Goal: Information Seeking & Learning: Learn about a topic

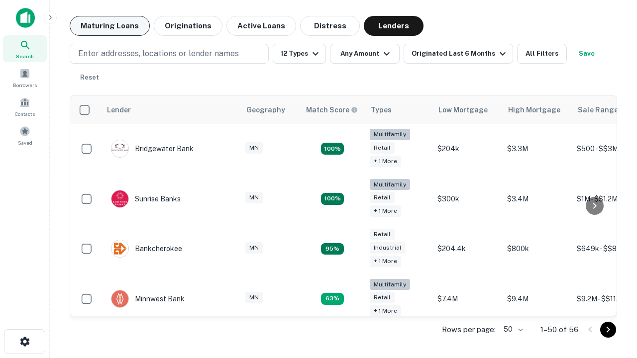
click at [109, 26] on button "Maturing Loans" at bounding box center [110, 26] width 80 height 20
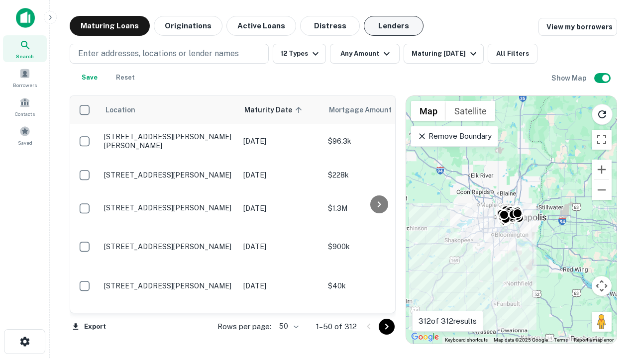
click at [394, 26] on button "Lenders" at bounding box center [394, 26] width 60 height 20
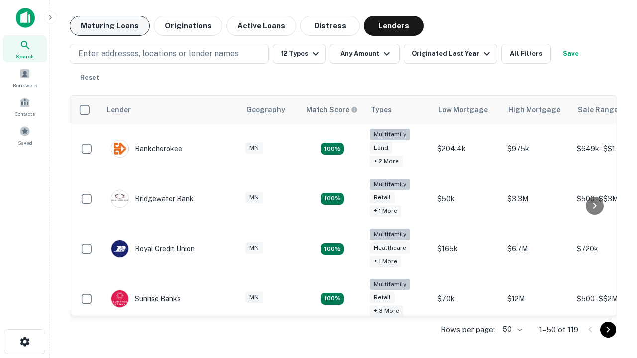
click at [109, 26] on button "Maturing Loans" at bounding box center [110, 26] width 80 height 20
